Goal: Task Accomplishment & Management: Manage account settings

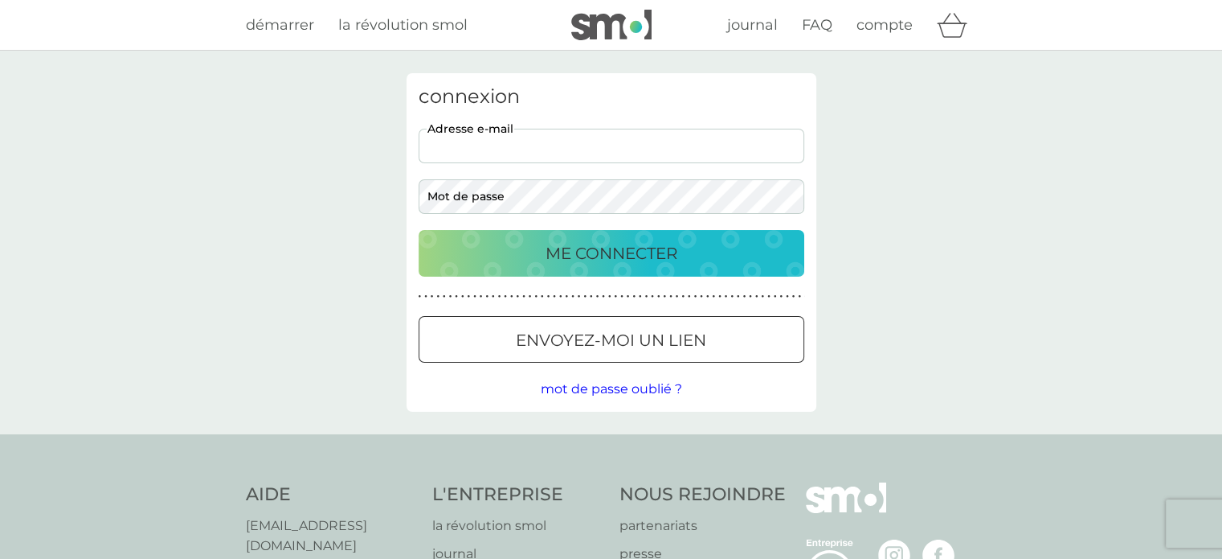
click at [535, 142] on input "adresse e-mail" at bounding box center [612, 146] width 386 height 35
type input "[EMAIL_ADDRESS][DOMAIN_NAME]"
click at [419, 230] on button "ME CONNECTER" at bounding box center [612, 253] width 386 height 47
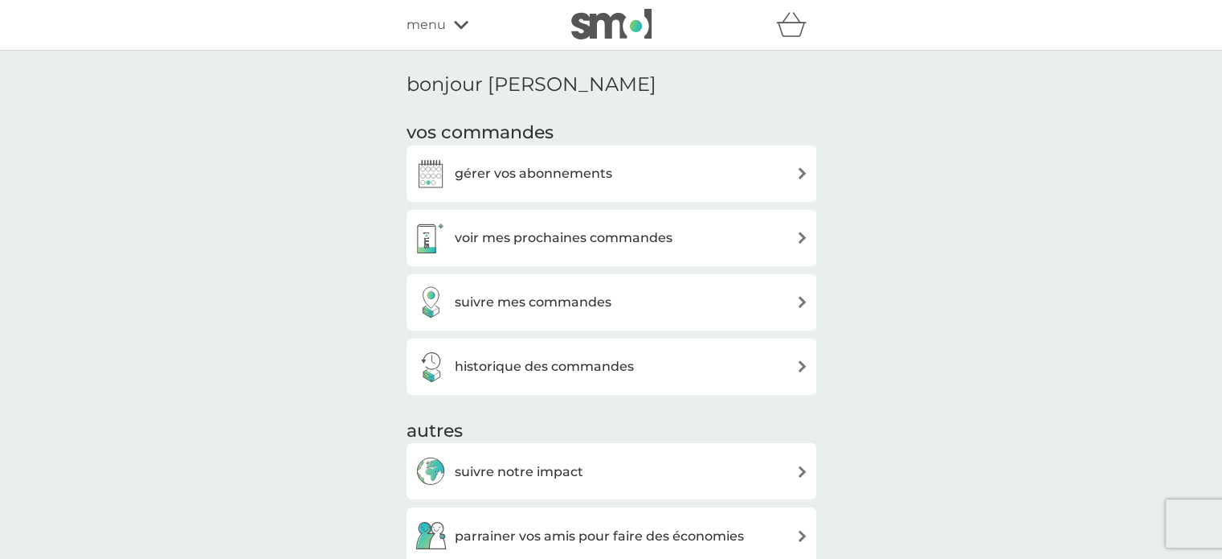
click at [633, 181] on div "gérer vos abonnements" at bounding box center [612, 174] width 394 height 32
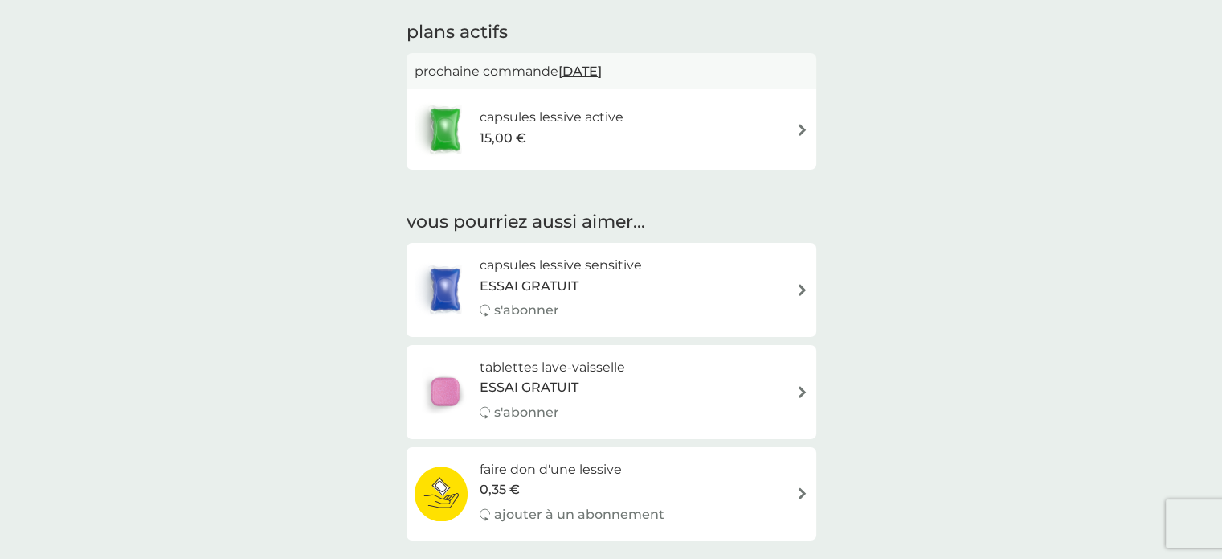
scroll to position [74, 0]
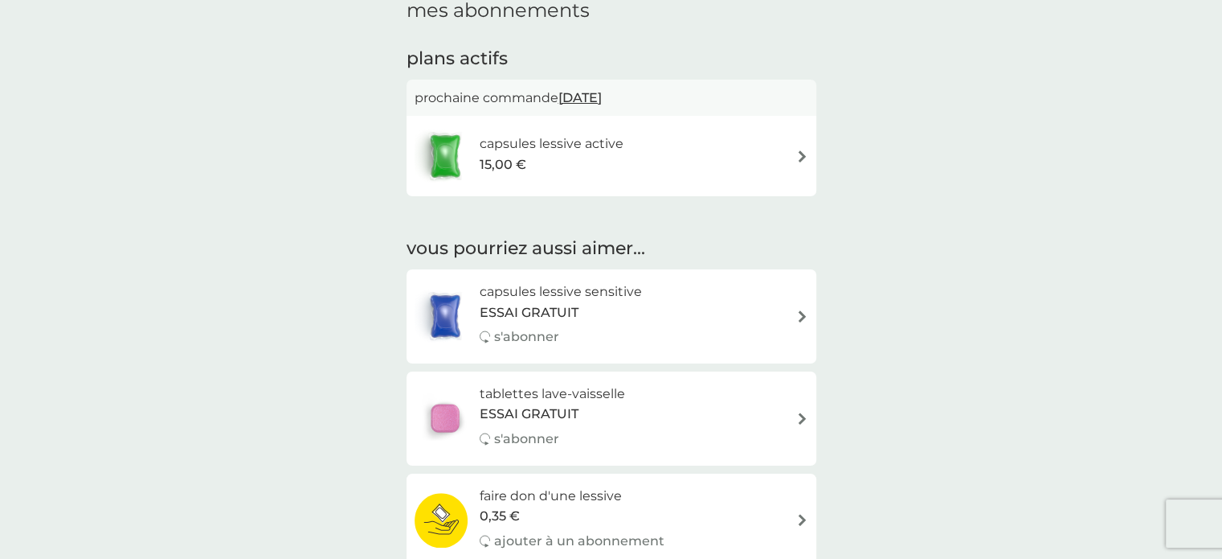
click at [793, 158] on div "capsules lessive active 15,00 €" at bounding box center [612, 156] width 394 height 56
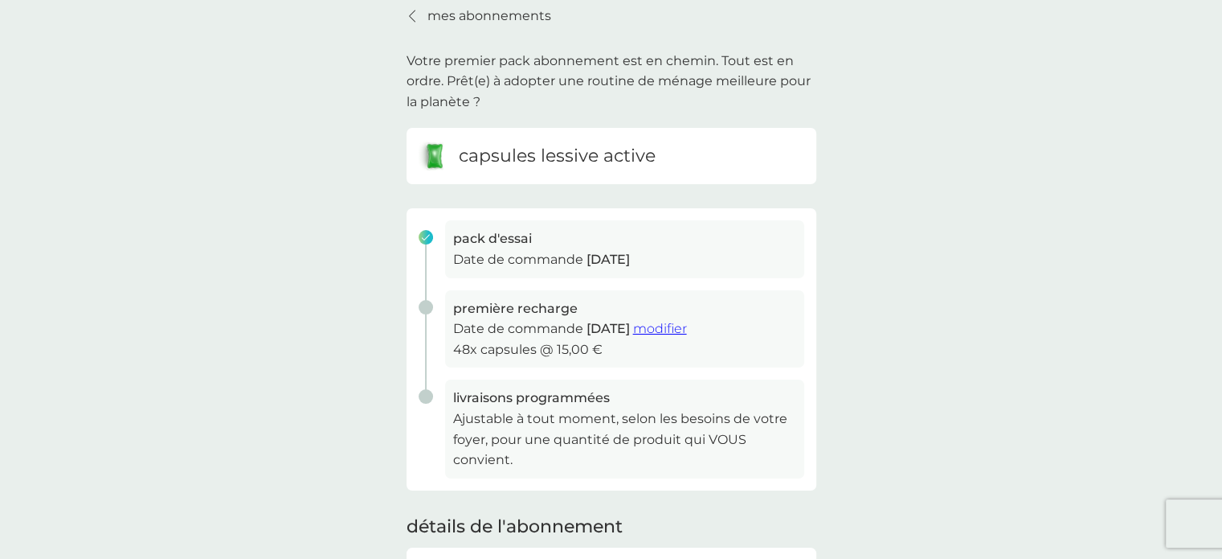
scroll to position [402, 0]
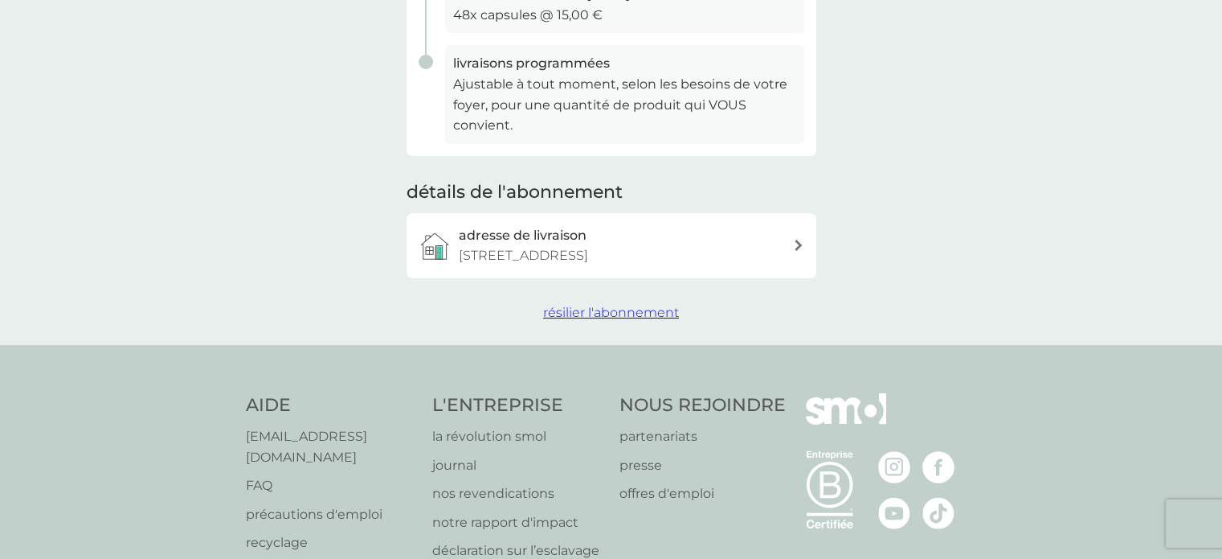
click at [645, 312] on span "résilier l'abonnement" at bounding box center [611, 312] width 136 height 15
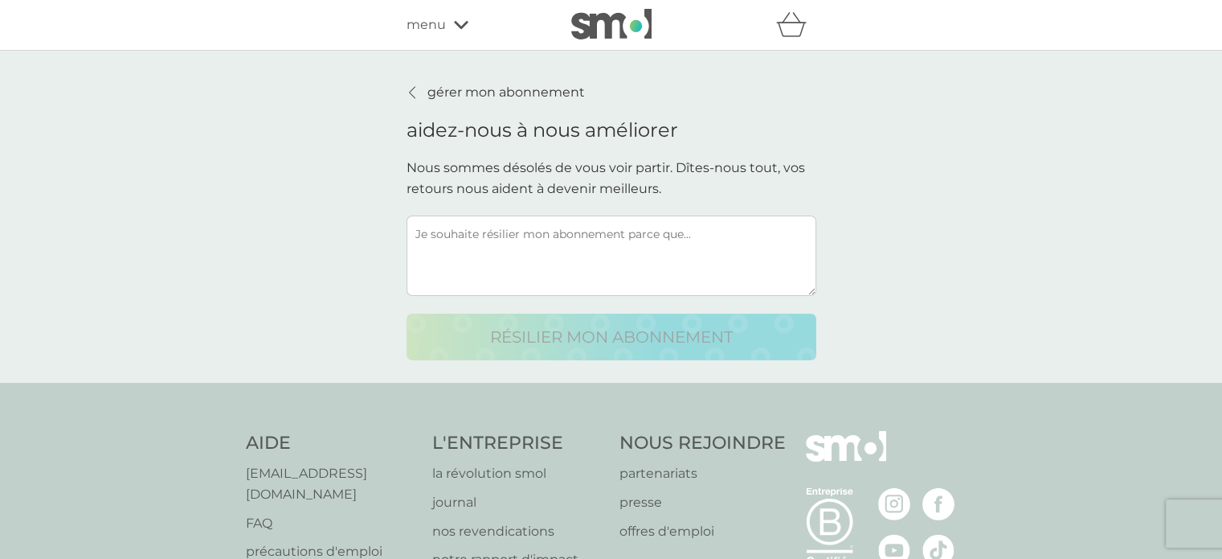
click at [697, 263] on textarea at bounding box center [612, 255] width 410 height 80
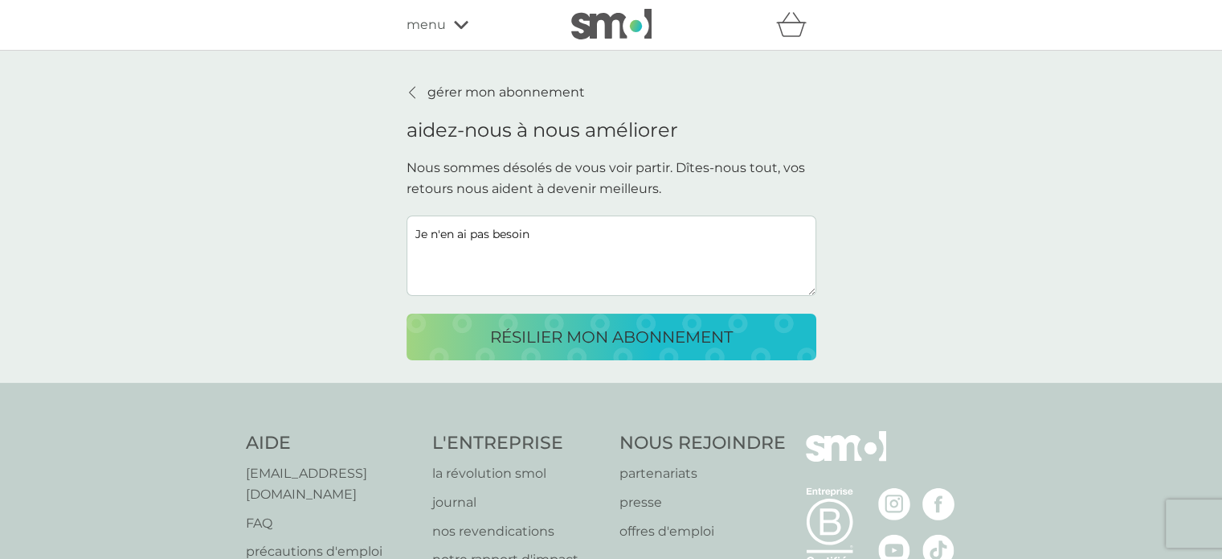
type textarea "Je n'en ai pas besoin"
click at [685, 337] on p "résilier mon abonnement" at bounding box center [611, 337] width 243 height 26
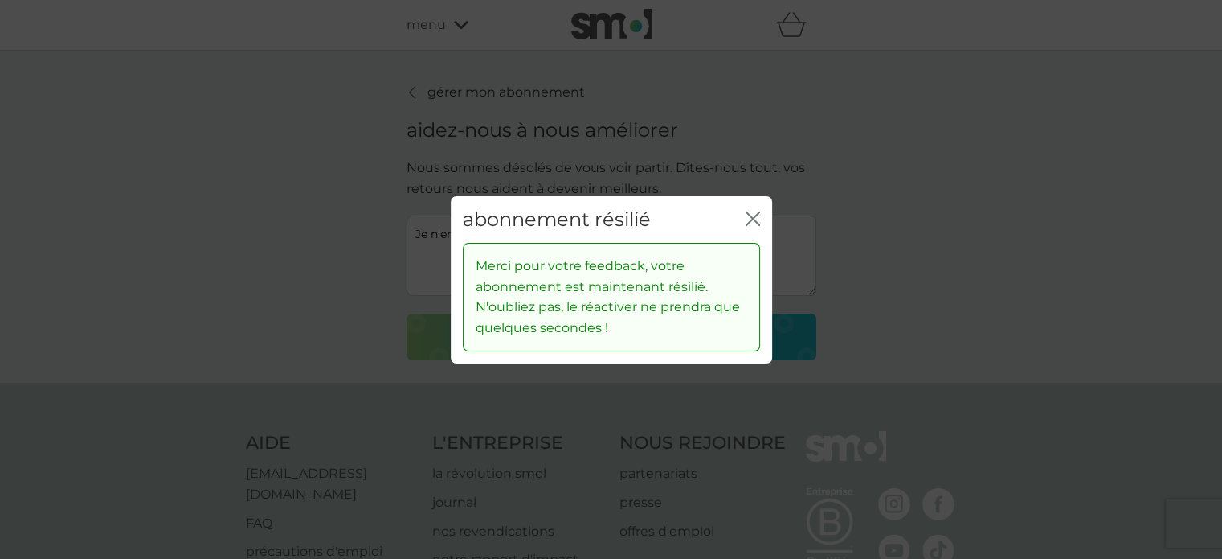
click at [754, 219] on icon "fermer" at bounding box center [756, 217] width 6 height 13
